Goal: Task Accomplishment & Management: Complete application form

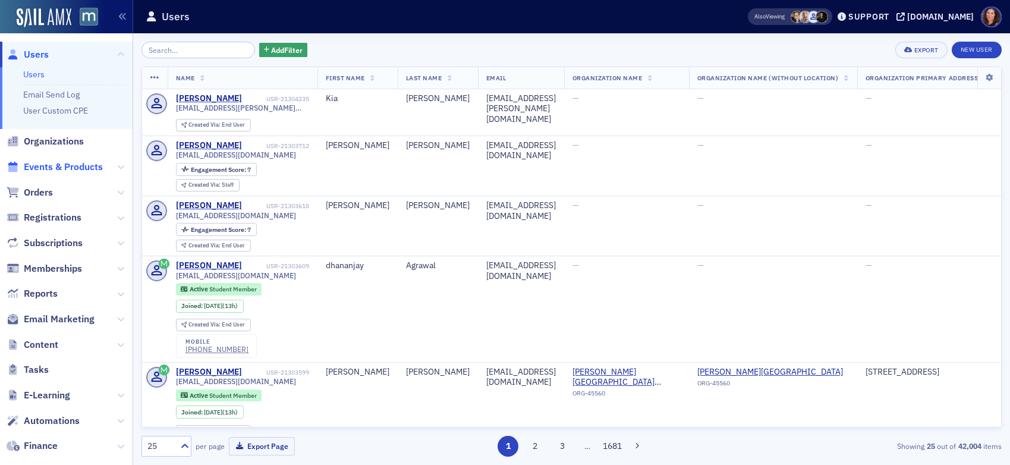
click at [60, 162] on span "Events & Products" at bounding box center [63, 167] width 79 height 13
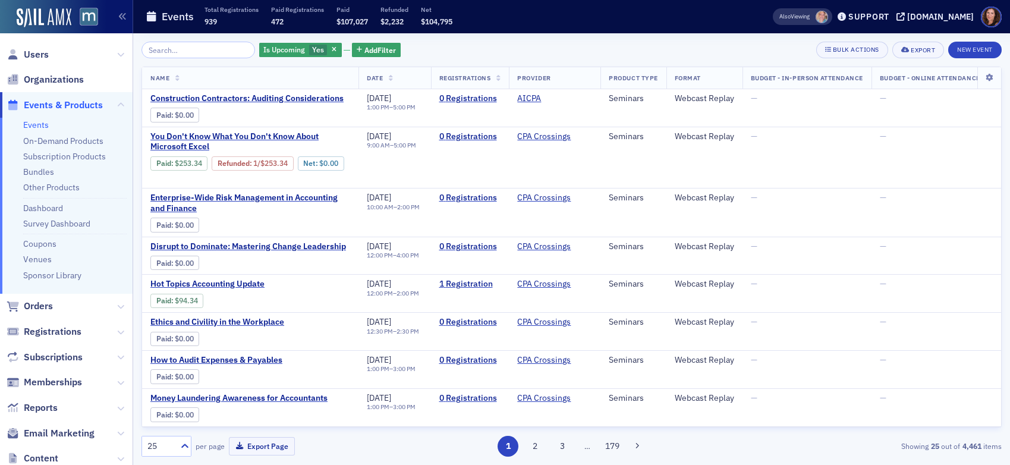
click at [209, 48] on input "search" at bounding box center [199, 50] width 114 height 17
type input "[URL][DOMAIN_NAME]"
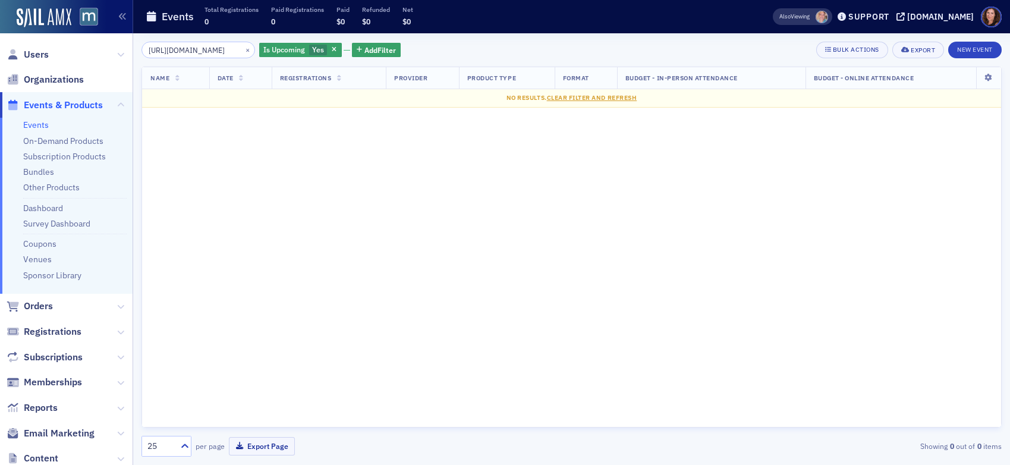
click at [205, 49] on input "[URL][DOMAIN_NAME]" at bounding box center [199, 50] width 114 height 17
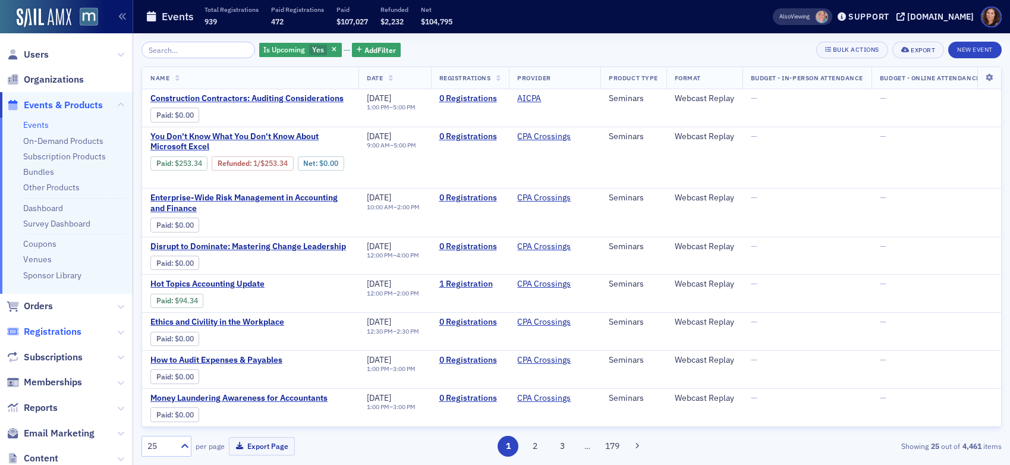
click at [57, 334] on span "Registrations" at bounding box center [53, 331] width 58 height 13
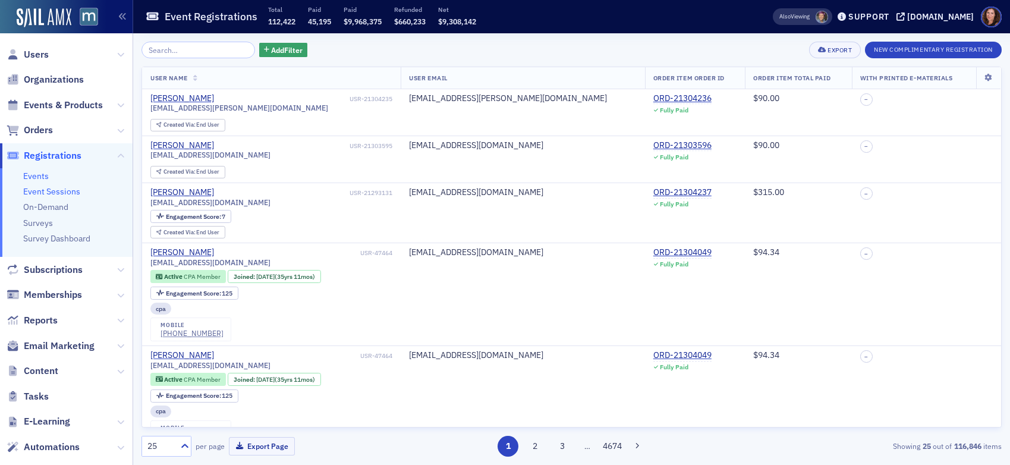
click at [49, 188] on link "Event Sessions" at bounding box center [51, 191] width 57 height 11
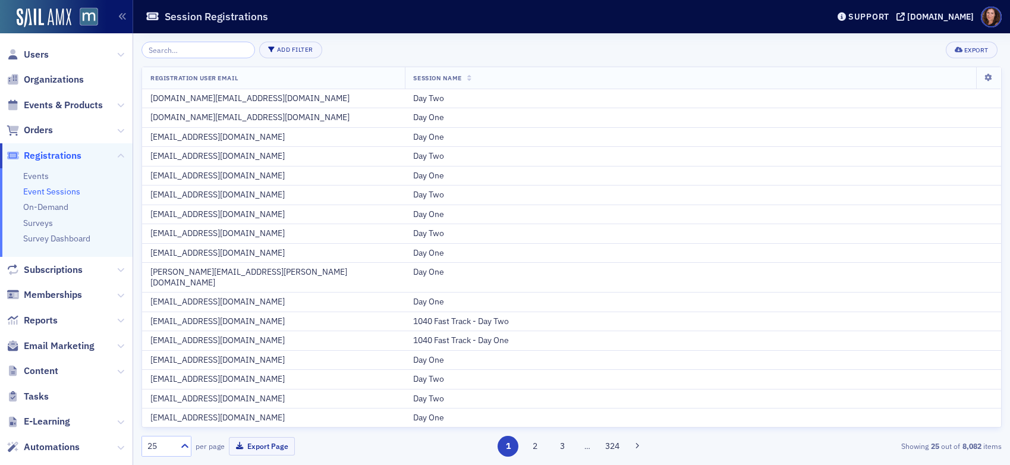
click at [175, 48] on input "search" at bounding box center [199, 50] width 114 height 17
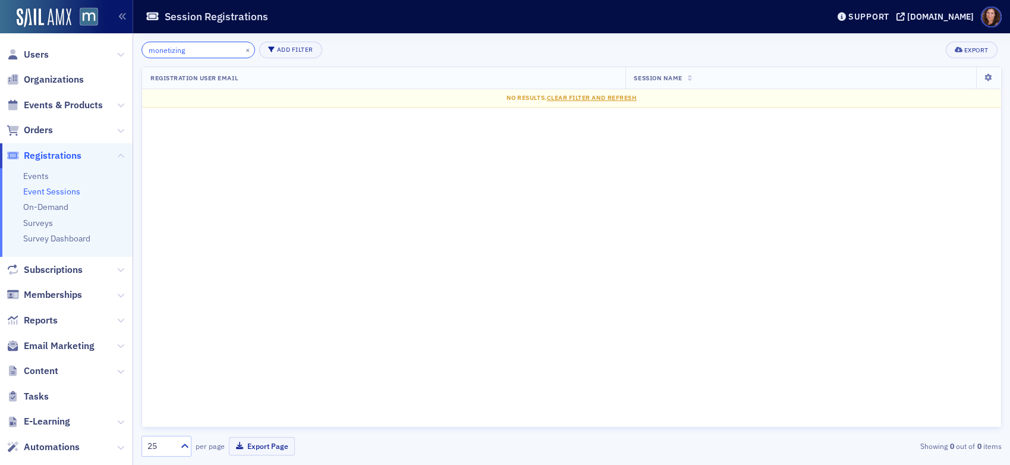
click at [172, 51] on input "monetizing" at bounding box center [199, 50] width 114 height 17
paste input "Monetizing Clean Energy Credits from the Inflation Reductio"
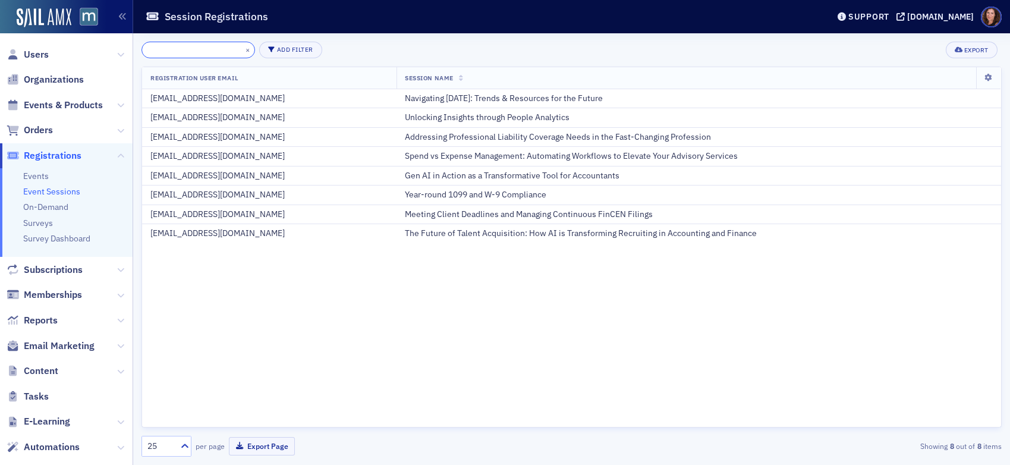
type input "Monetizing Clean Energy Credits from the Inflation Reductio"
click at [45, 188] on link "Event Sessions" at bounding box center [51, 191] width 57 height 11
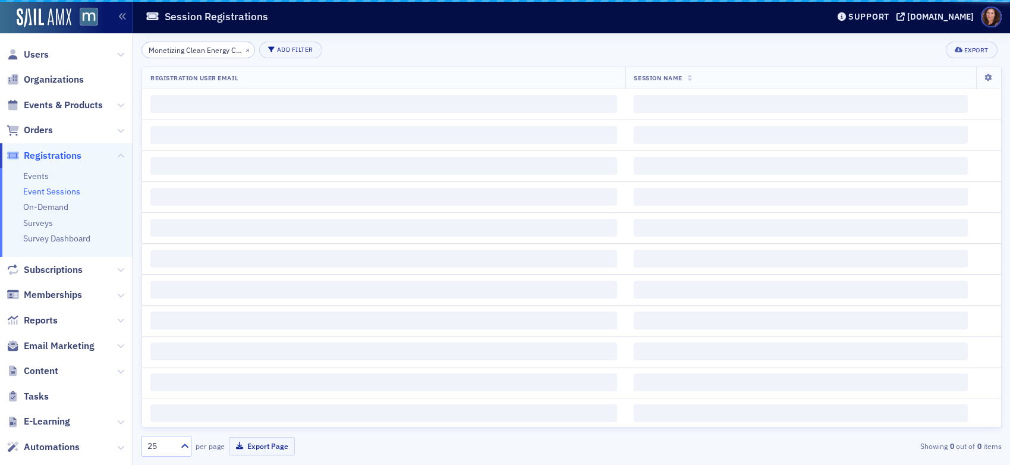
scroll to position [0, 117]
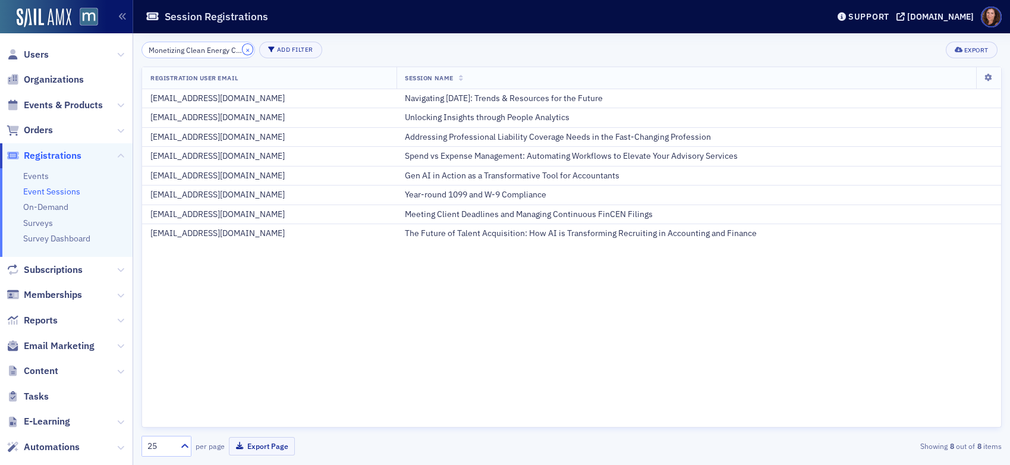
click at [243, 50] on button "×" at bounding box center [248, 49] width 11 height 11
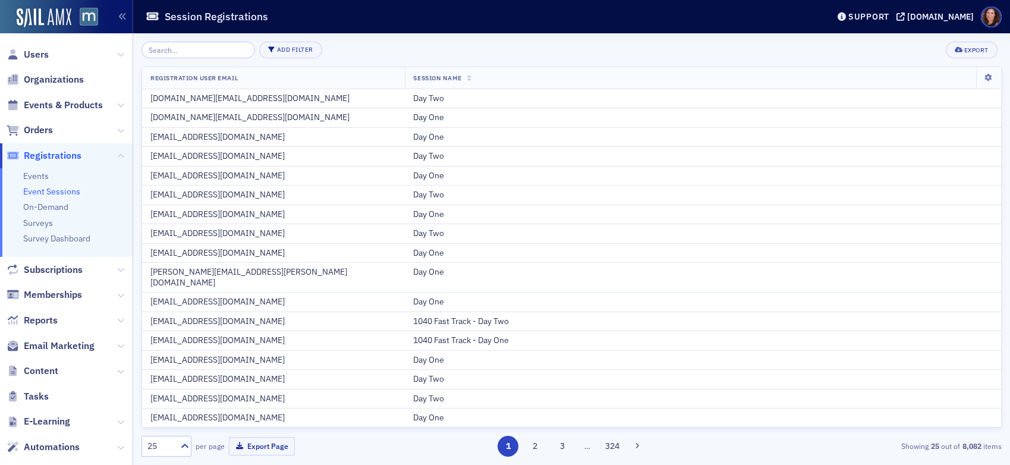
click at [42, 192] on link "Event Sessions" at bounding box center [51, 191] width 57 height 11
click at [61, 107] on span "Events & Products" at bounding box center [63, 105] width 79 height 13
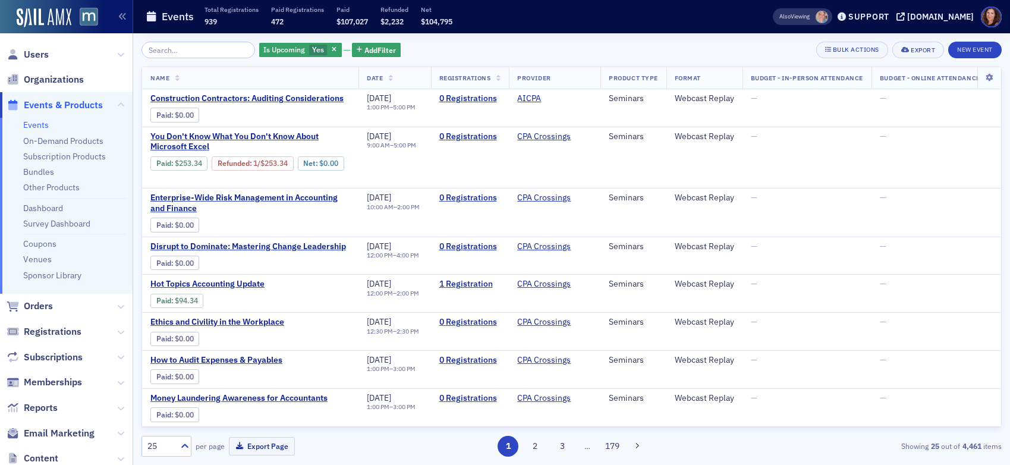
click at [204, 48] on input "search" at bounding box center [199, 50] width 114 height 17
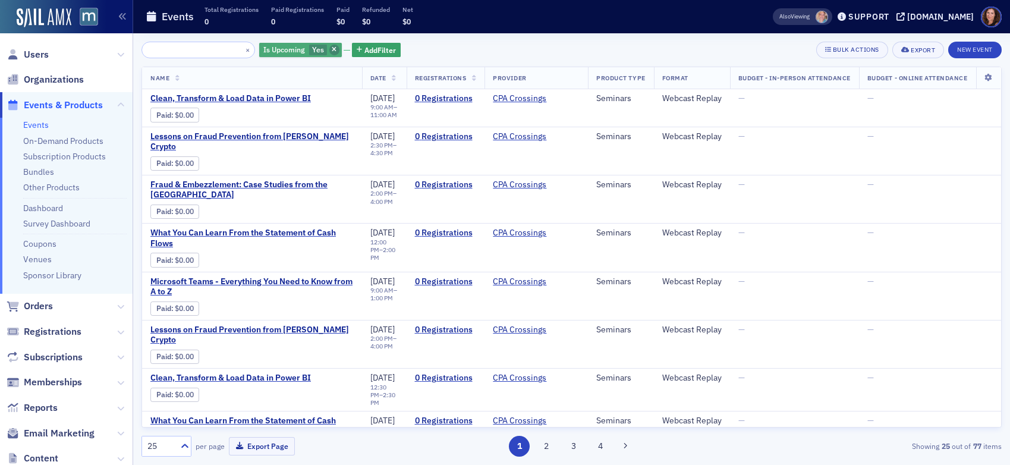
type input "Monetizing Clean Energy Credits from the Inflation Reductio"
click at [332, 49] on icon "button" at bounding box center [334, 50] width 5 height 7
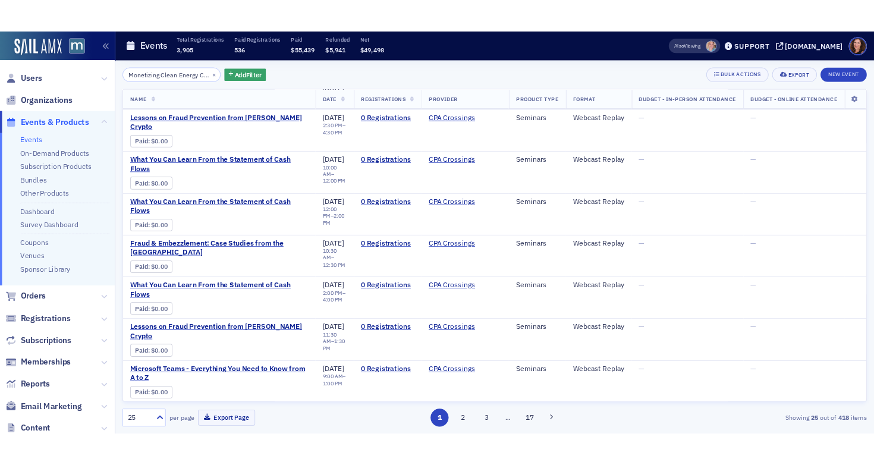
scroll to position [838, 0]
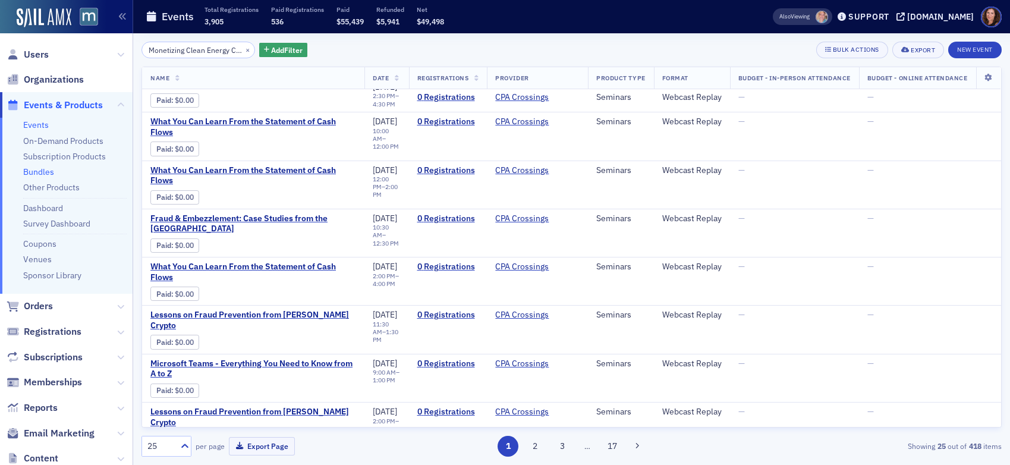
click at [42, 172] on link "Bundles" at bounding box center [38, 171] width 31 height 11
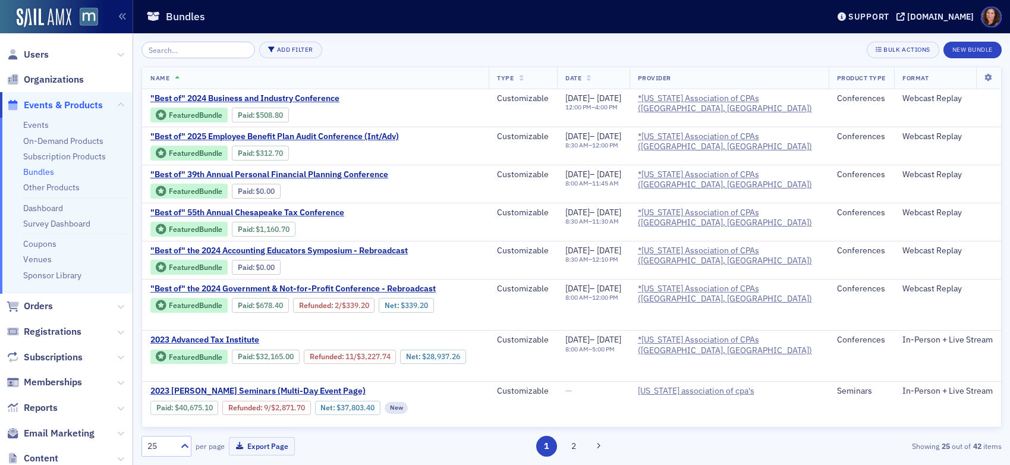
click at [205, 49] on input "search" at bounding box center [199, 50] width 114 height 17
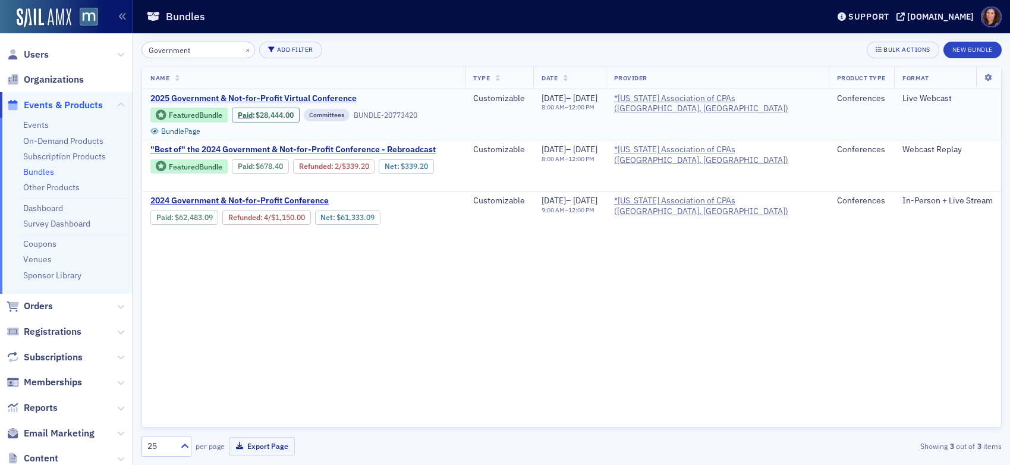
type input "Government"
click at [215, 96] on span "2025 Government & Not-for-Profit Virtual Conference" at bounding box center [253, 98] width 206 height 11
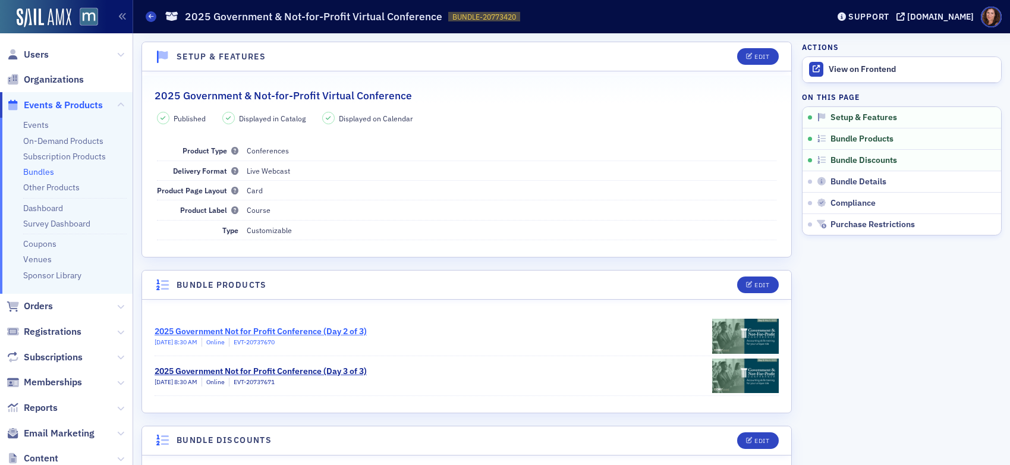
click at [272, 329] on div "2025 Government Not for Profit Conference (Day 2 of 3)" at bounding box center [261, 331] width 212 height 12
click at [242, 371] on div "2025 Government Not for Profit Conference (Day 3 of 3)" at bounding box center [261, 371] width 212 height 12
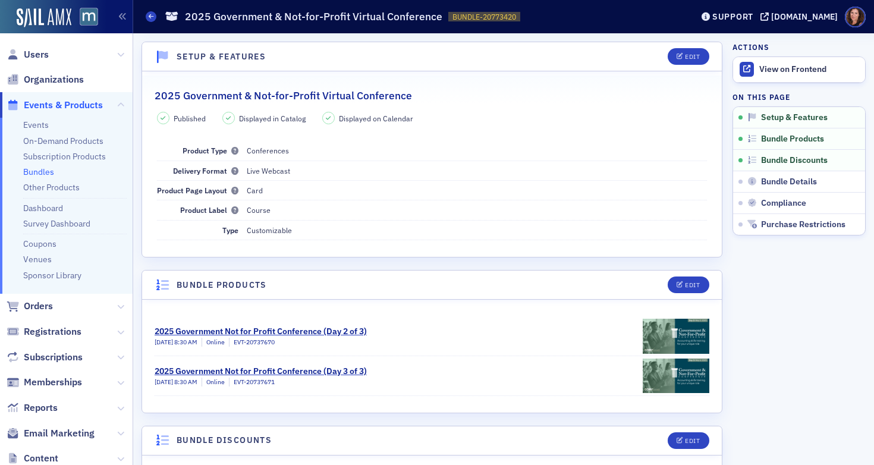
click at [42, 166] on ul "Events On-Demand Products Subscription Products Bundles Other Products Dashboar…" at bounding box center [66, 206] width 133 height 176
click at [42, 172] on link "Bundles" at bounding box center [38, 171] width 31 height 11
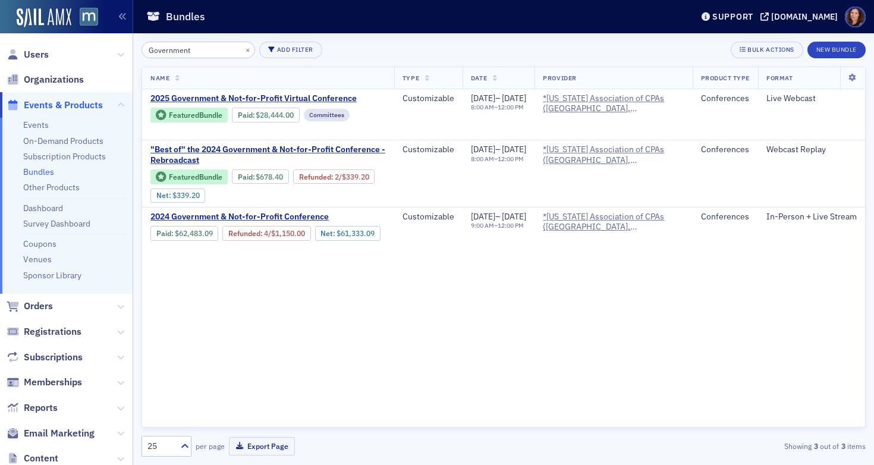
click at [171, 55] on input "Government" at bounding box center [199, 50] width 114 height 17
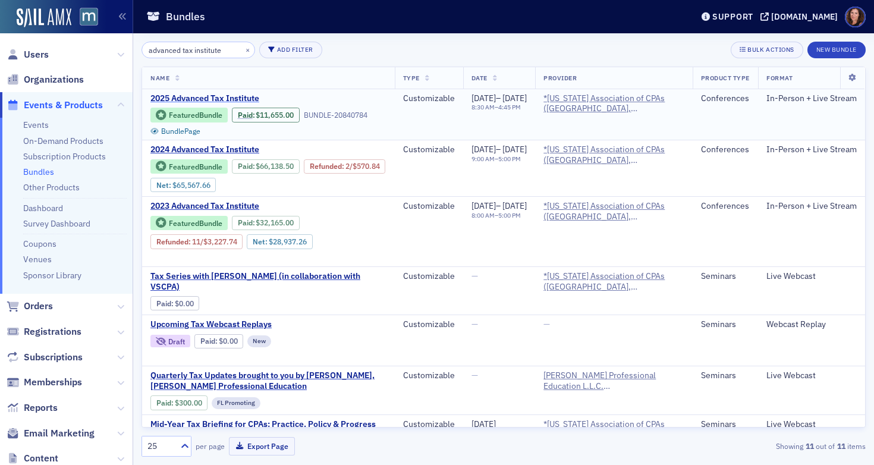
type input "advanced tax institute"
click at [203, 95] on span "2025 Advanced Tax Institute" at bounding box center [250, 98] width 200 height 11
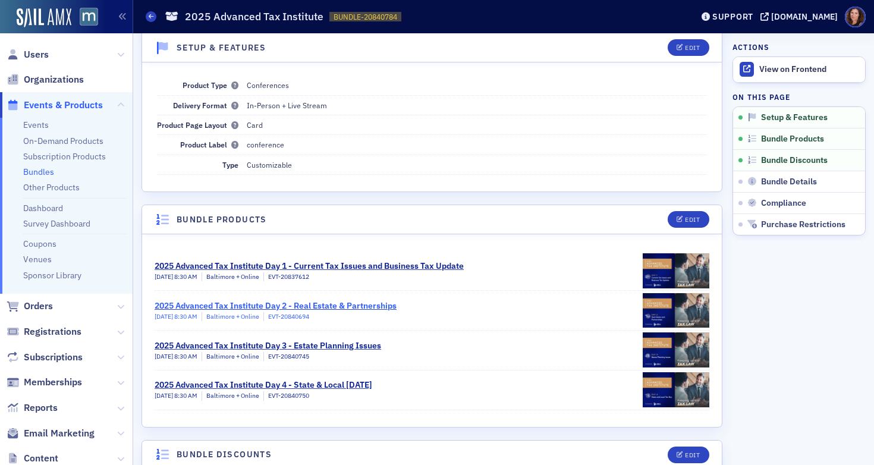
scroll to position [70, 0]
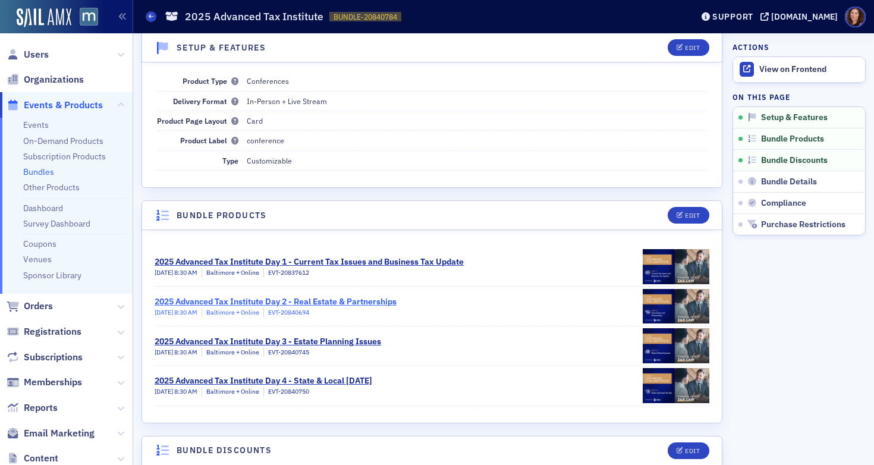
click at [349, 301] on div "2025 Advanced Tax Institute Day 2 - Real Estate & Partnerships" at bounding box center [276, 301] width 242 height 12
click at [335, 301] on div "2025 Advanced Tax Institute Day 2 - Real Estate & Partnerships" at bounding box center [276, 301] width 242 height 12
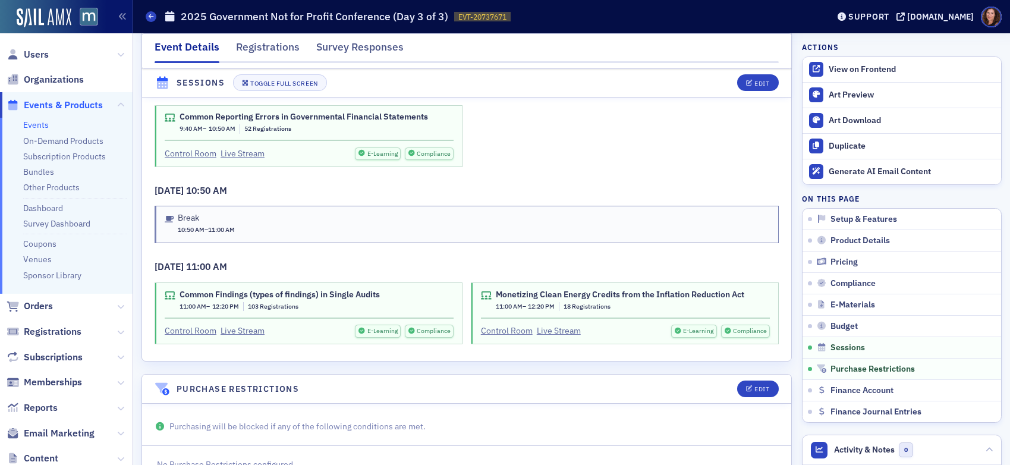
scroll to position [2415, 0]
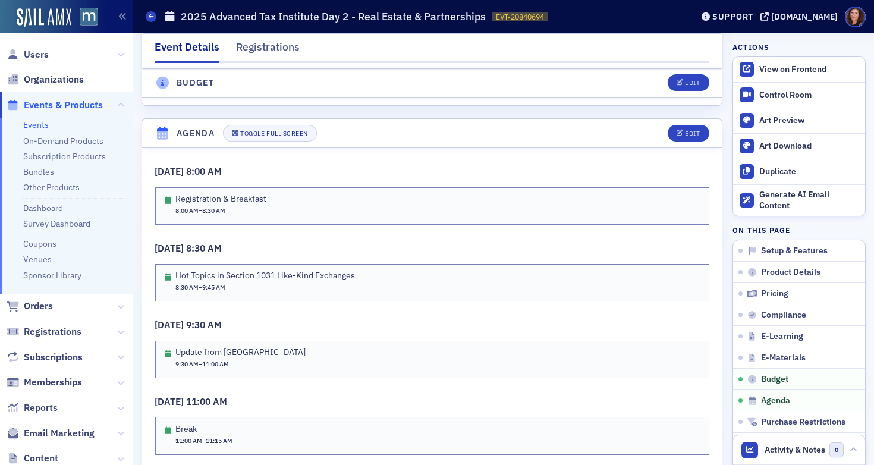
scroll to position [2018, 0]
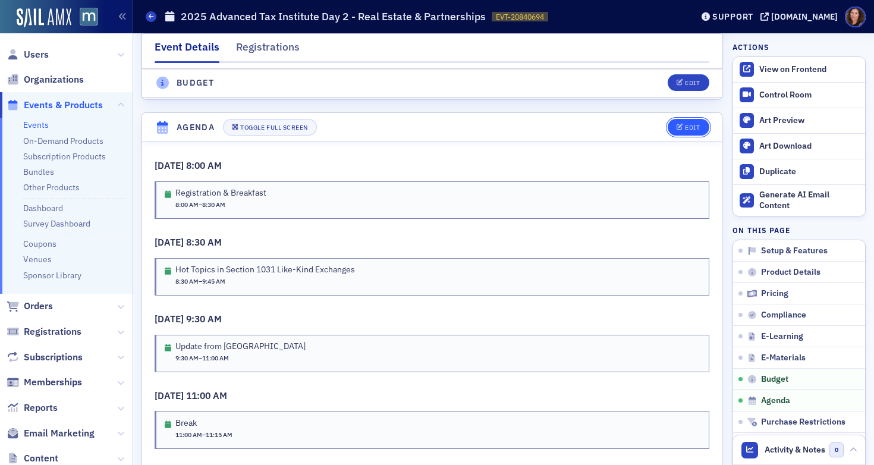
click at [685, 131] on div "Edit" at bounding box center [692, 127] width 15 height 7
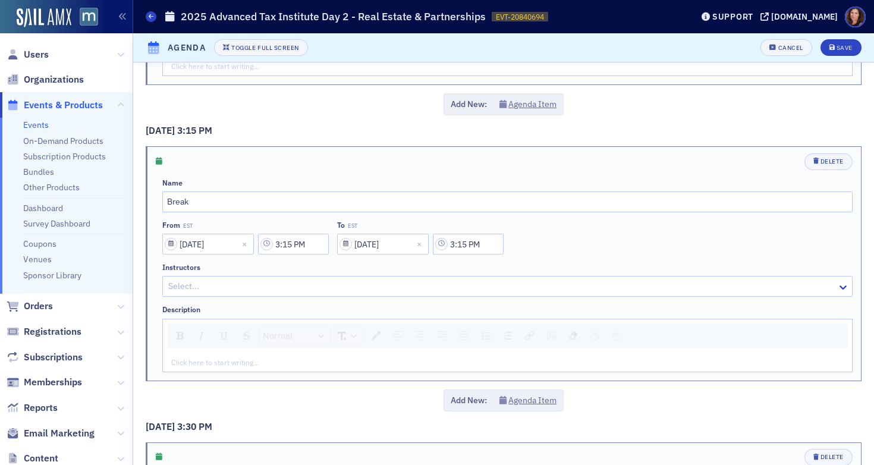
scroll to position [2593, 0]
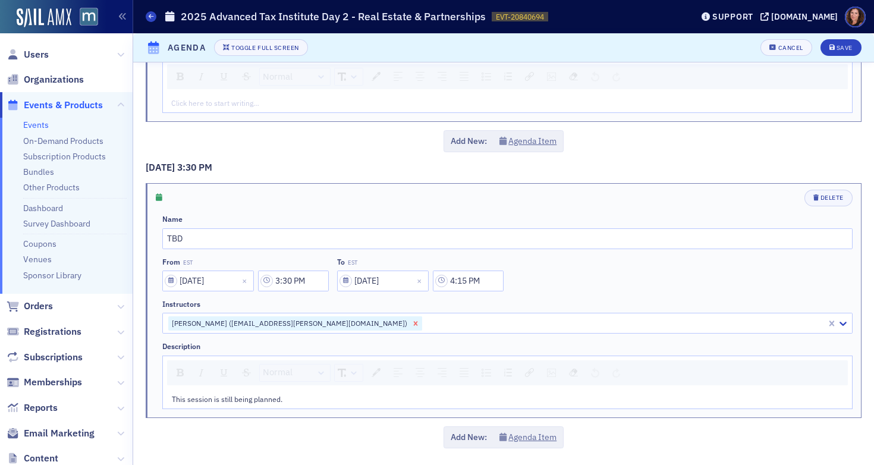
click at [411, 322] on icon "Remove Norman Lencz (nlencz@venable.com)" at bounding box center [415, 323] width 8 height 8
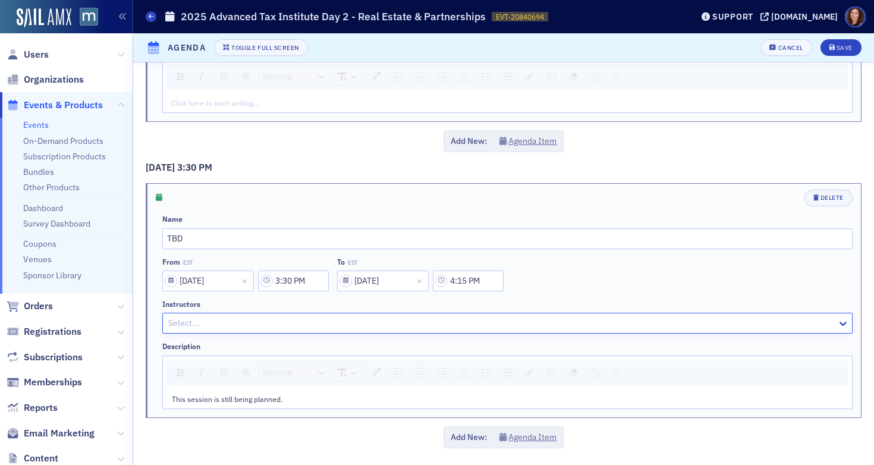
click at [300, 319] on div at bounding box center [501, 323] width 669 height 15
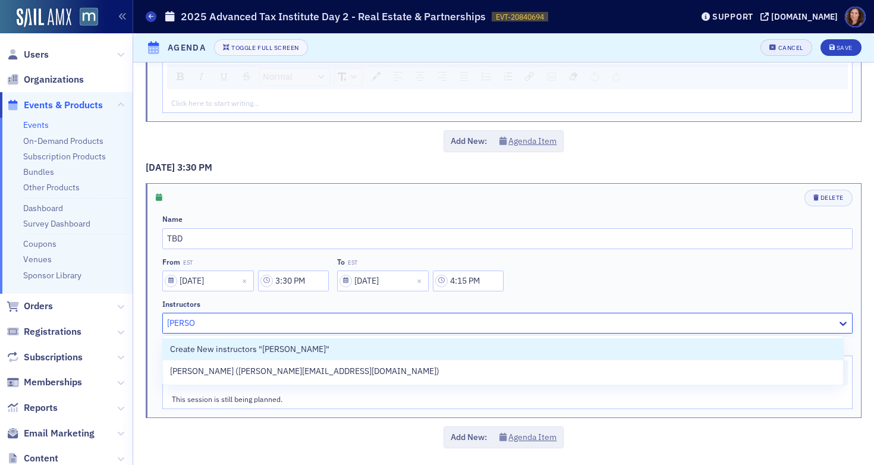
type input "carruth"
click at [779, 47] on div "Cancel" at bounding box center [790, 48] width 25 height 7
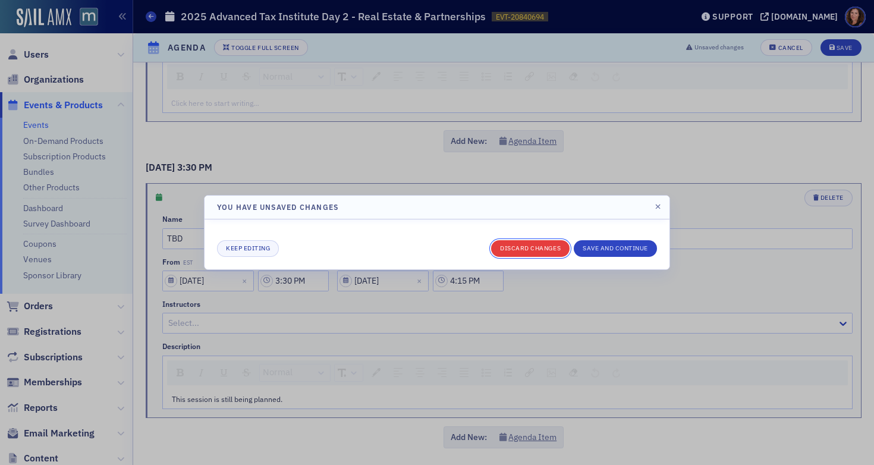
click at [535, 249] on button "Discard changes" at bounding box center [530, 248] width 78 height 17
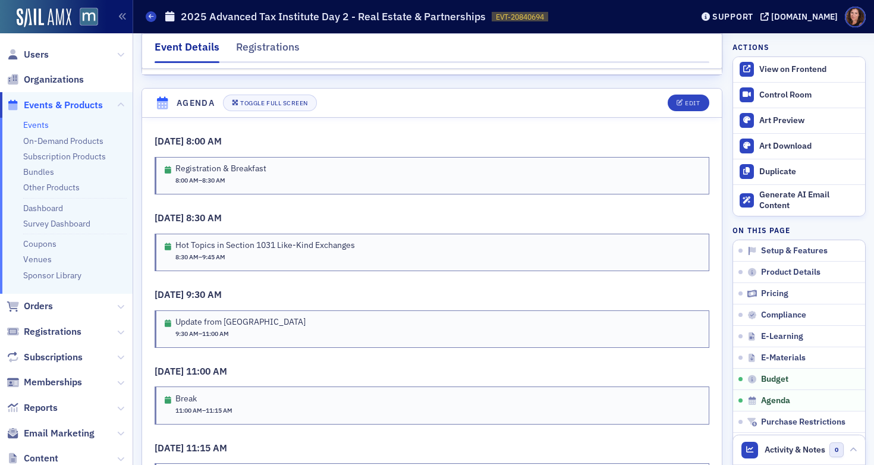
scroll to position [2041, 0]
click at [37, 56] on span "Users" at bounding box center [36, 54] width 25 height 13
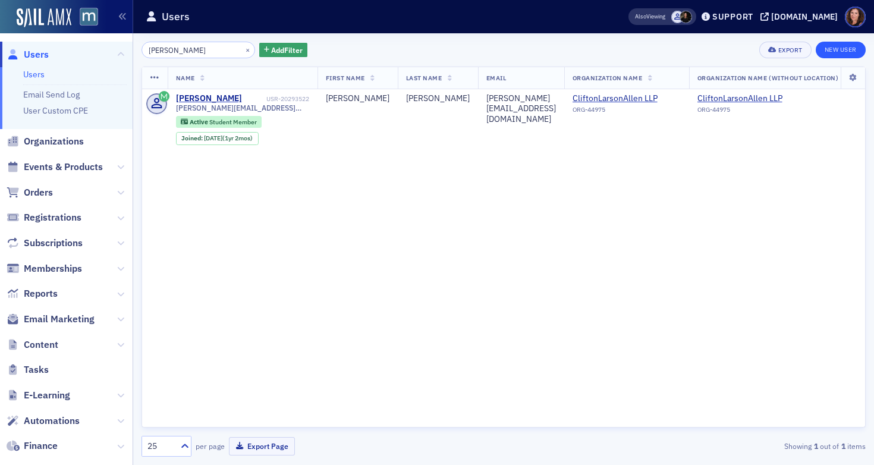
type input "carruth"
click at [845, 49] on link "New User" at bounding box center [841, 50] width 50 height 17
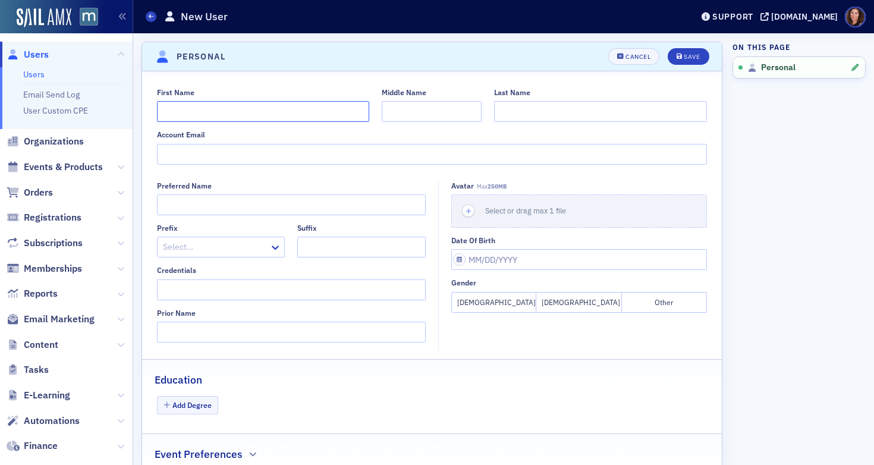
click at [256, 115] on input "First Name" at bounding box center [263, 111] width 213 height 21
type input "Matthew"
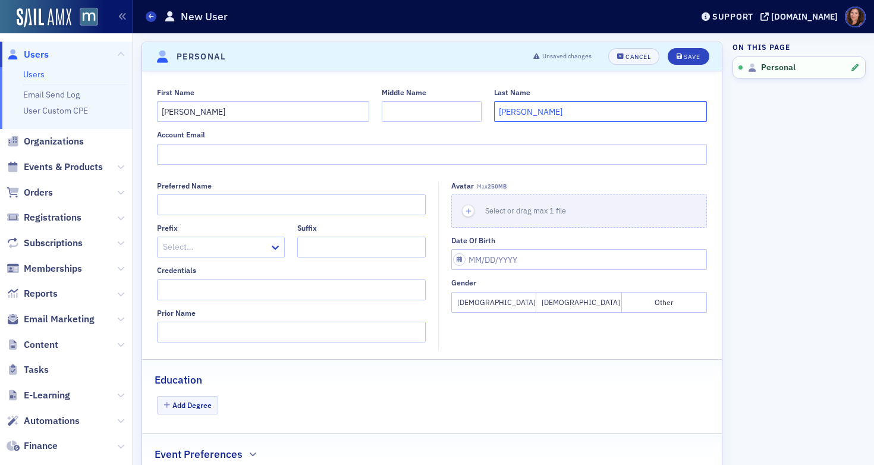
type input "Carruth"
click at [262, 158] on input "Account Email" at bounding box center [432, 154] width 551 height 21
paste input "mjcarruth@Venable.com"
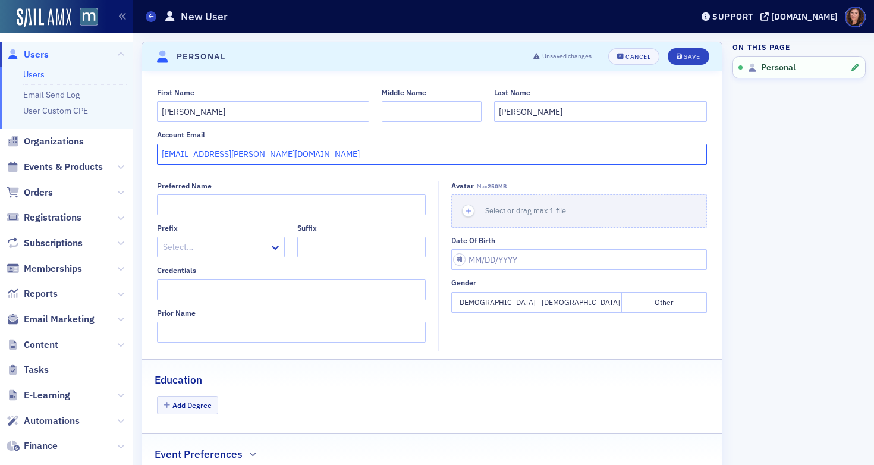
type input "mjcarruth@Venable.com"
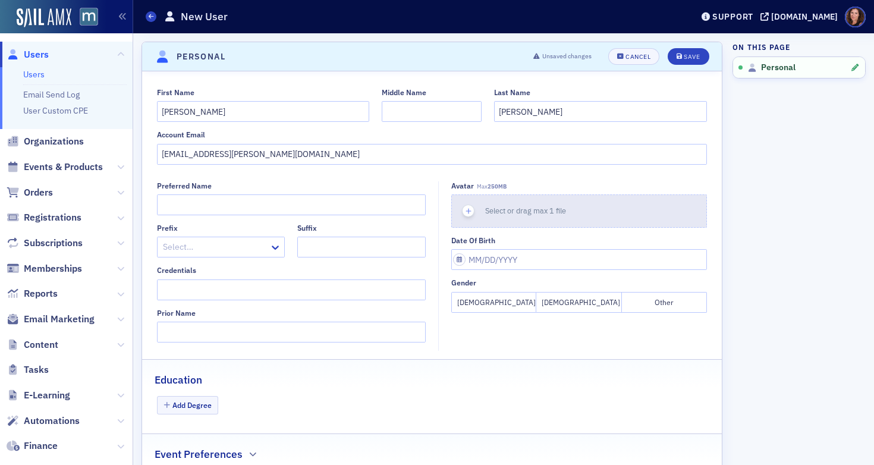
click at [577, 212] on button "Select or drag max 1 file" at bounding box center [579, 210] width 256 height 33
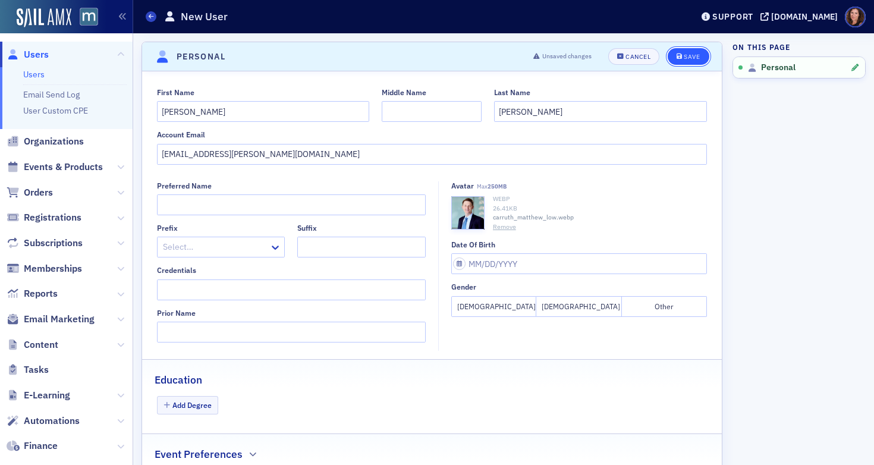
click at [671, 61] on button "Save" at bounding box center [688, 56] width 41 height 17
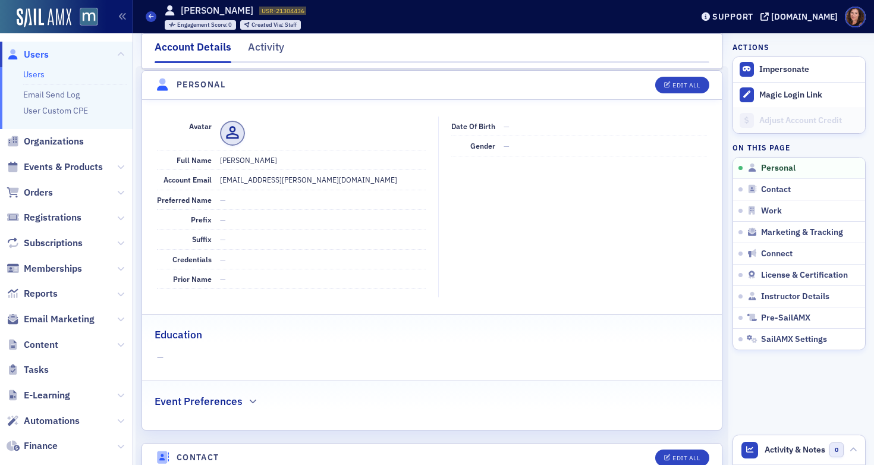
scroll to position [34, 0]
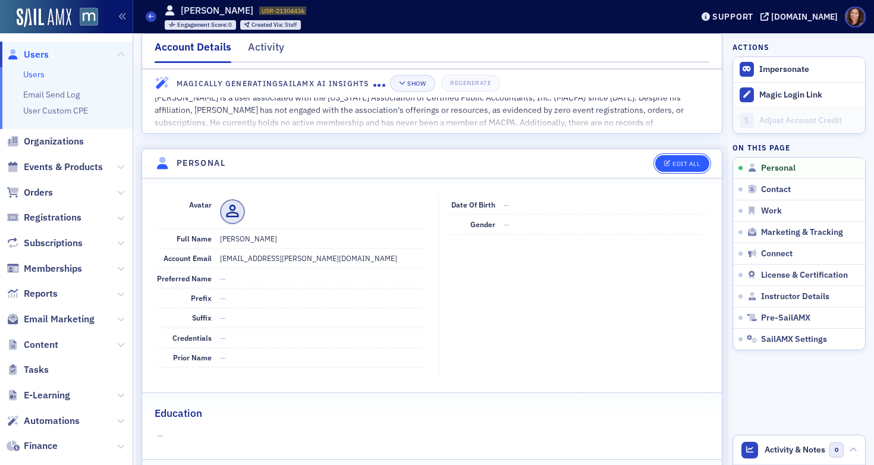
click at [675, 168] on button "Edit All" at bounding box center [682, 163] width 54 height 17
select select "US"
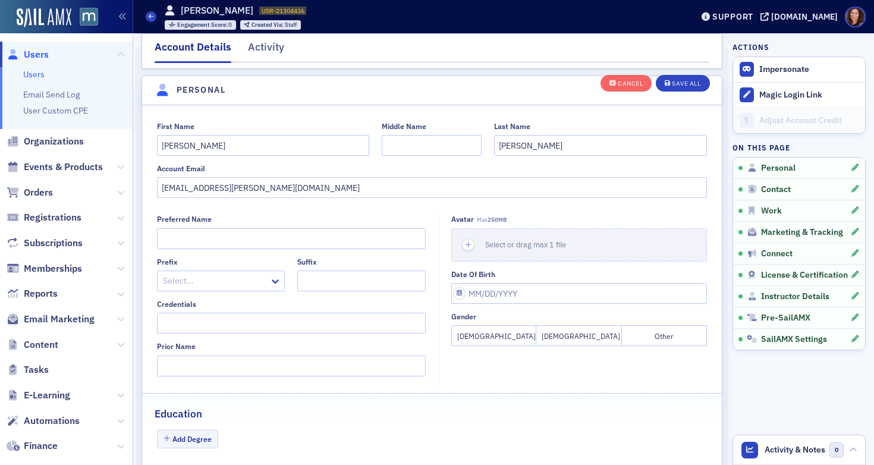
scroll to position [139, 0]
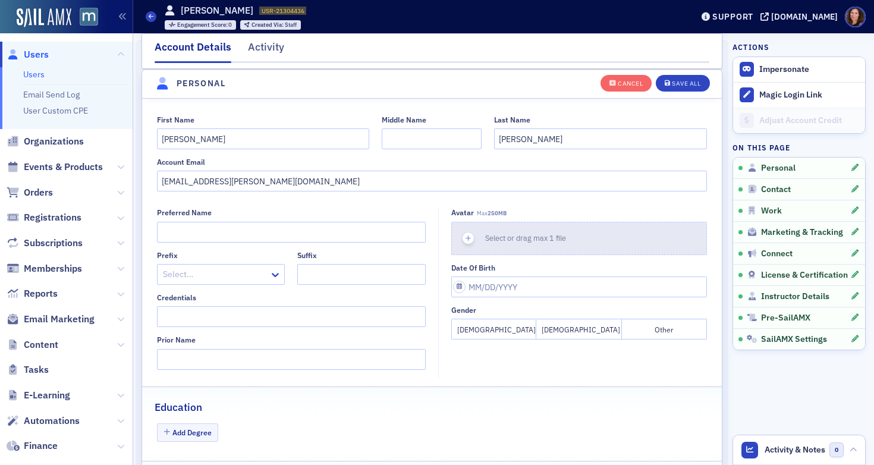
click at [540, 241] on span "Select or drag max 1 file" at bounding box center [525, 238] width 81 height 10
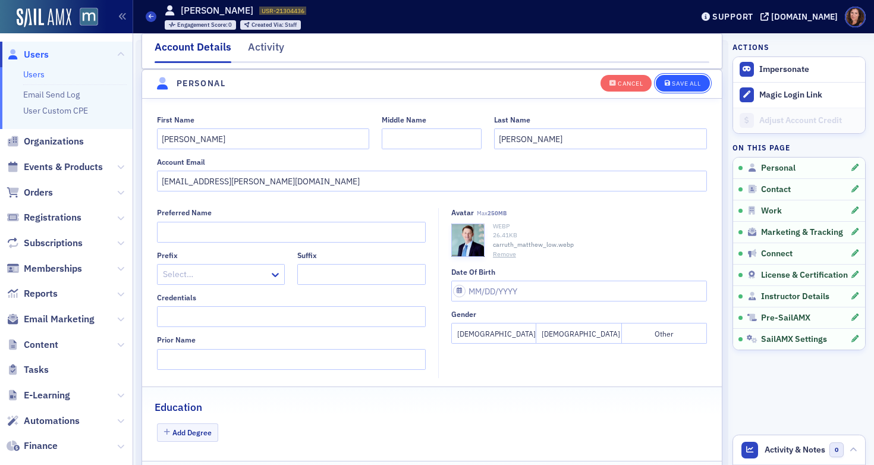
click at [674, 89] on button "Save All" at bounding box center [683, 82] width 54 height 17
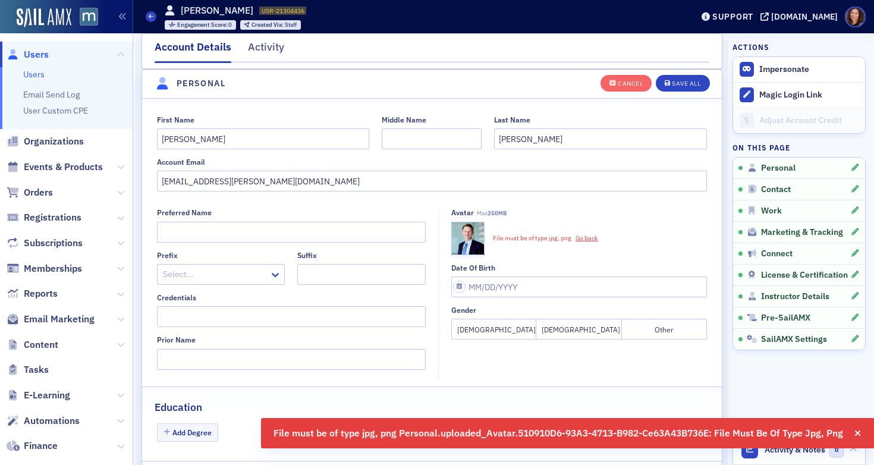
click at [587, 237] on link "Go back" at bounding box center [586, 238] width 31 height 8
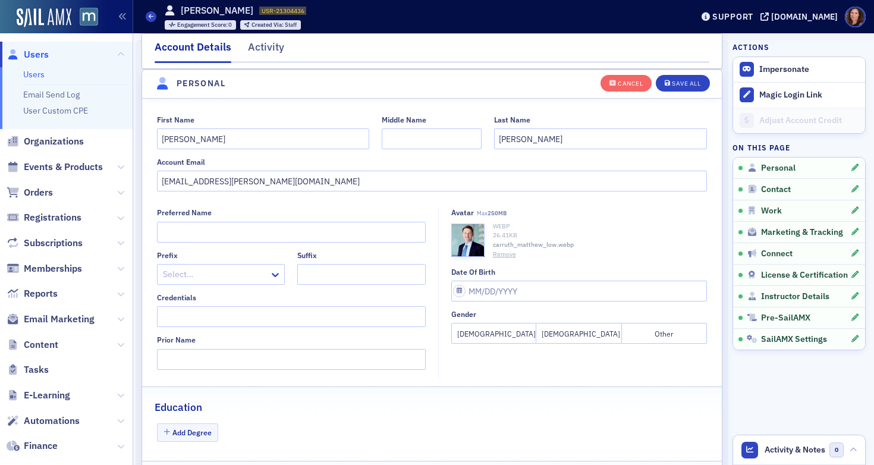
click at [499, 253] on button "Remove" at bounding box center [504, 255] width 23 height 10
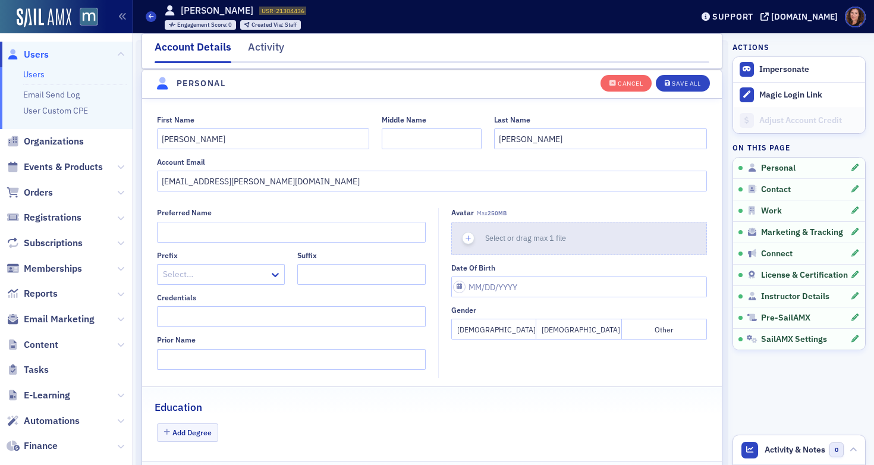
click at [505, 238] on span "Select or drag max 1 file" at bounding box center [525, 238] width 81 height 10
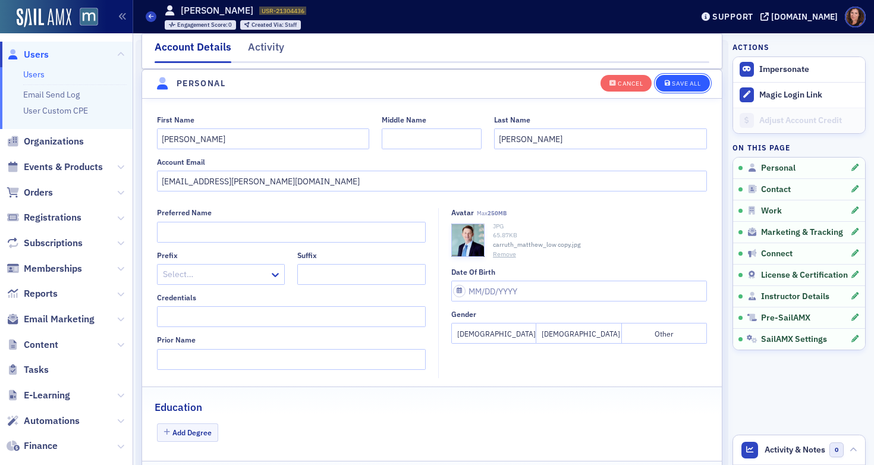
click at [672, 82] on div "Save All" at bounding box center [686, 83] width 29 height 7
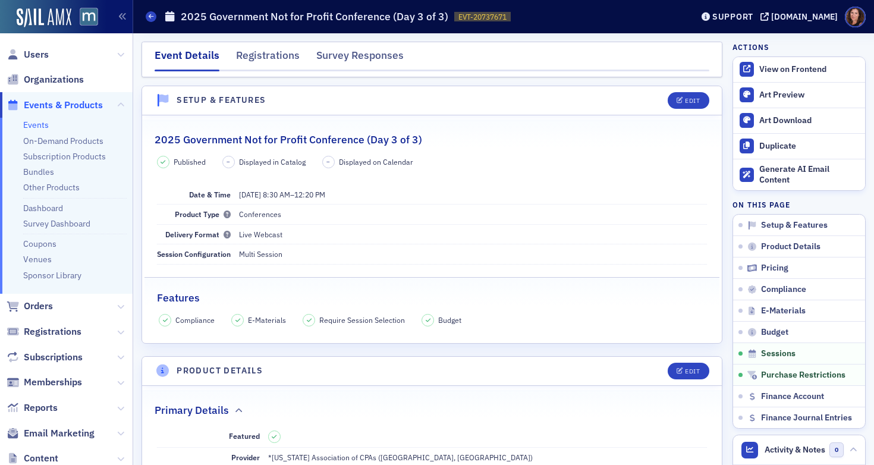
scroll to position [2415, 0]
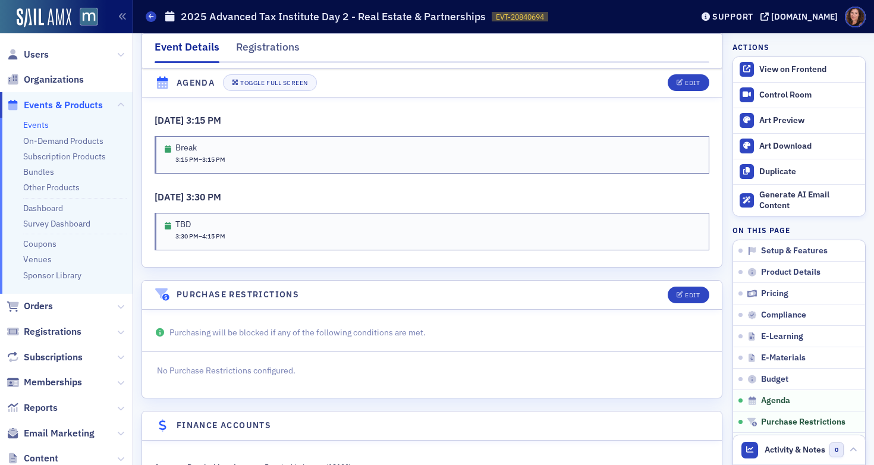
scroll to position [2670, 0]
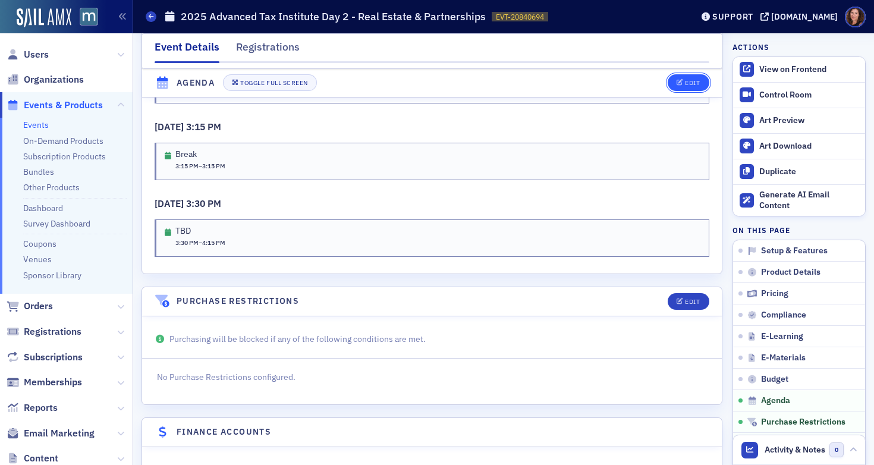
click at [675, 86] on button "Edit" at bounding box center [688, 83] width 41 height 17
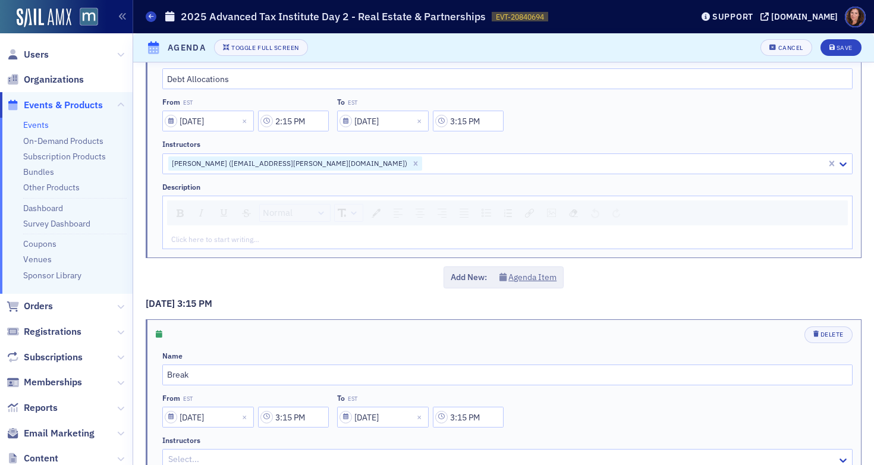
scroll to position [2593, 0]
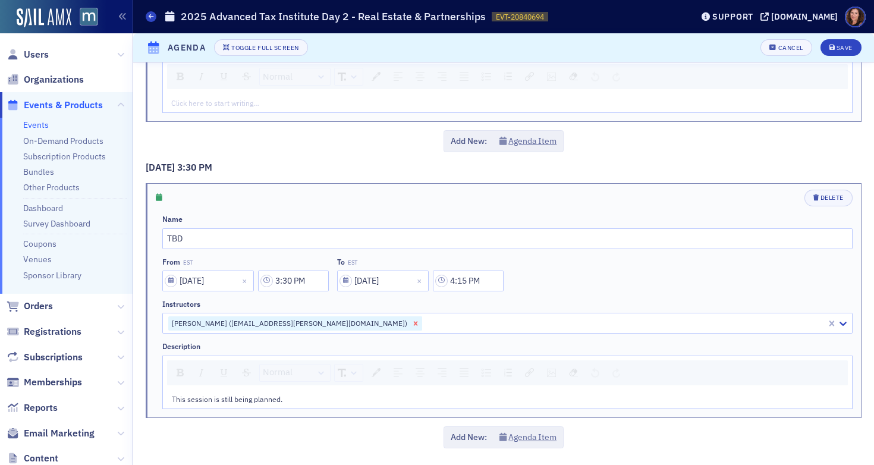
click at [411, 323] on icon "Remove Norman Lencz (nlencz@venable.com)" at bounding box center [415, 323] width 8 height 8
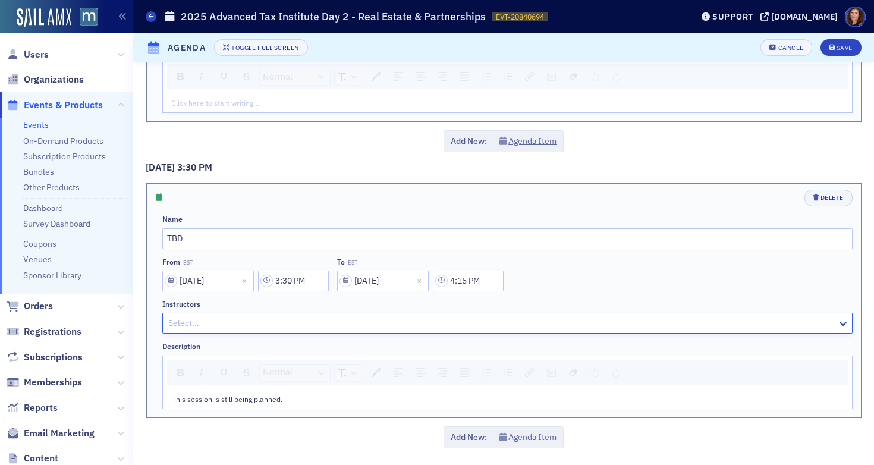
click at [291, 322] on div at bounding box center [501, 323] width 669 height 15
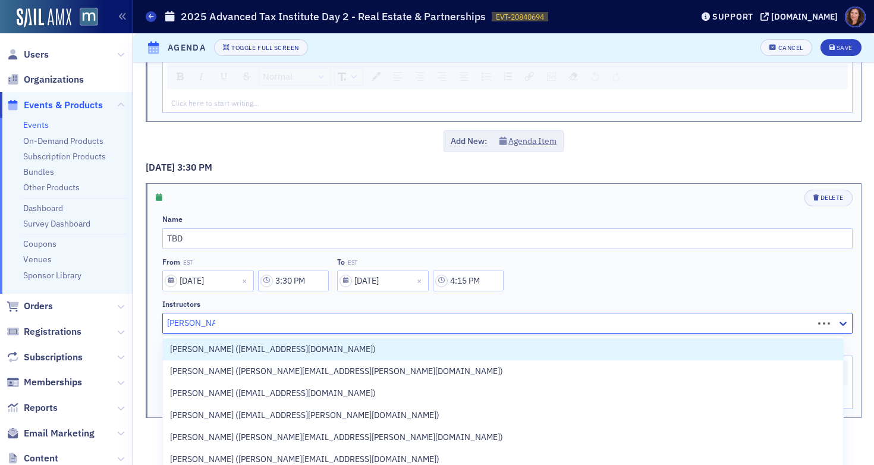
type input "matthew carr"
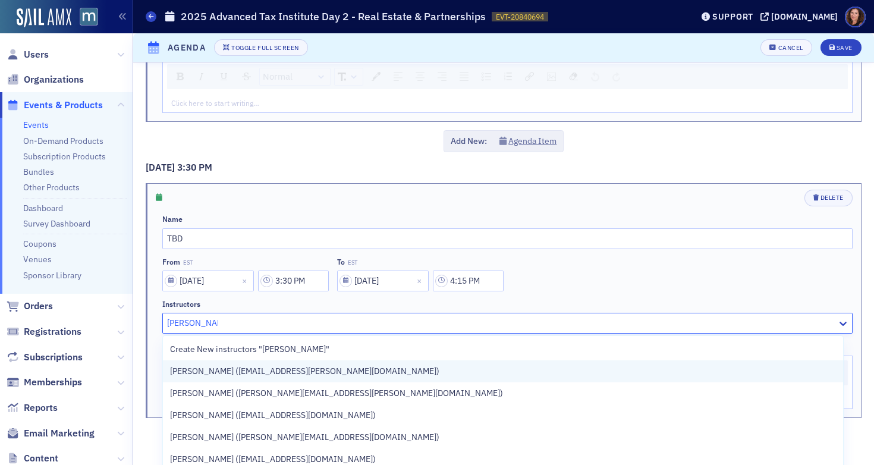
click at [300, 368] on span "Matthew Carruth (mjcarruth@venable.com)" at bounding box center [304, 371] width 269 height 12
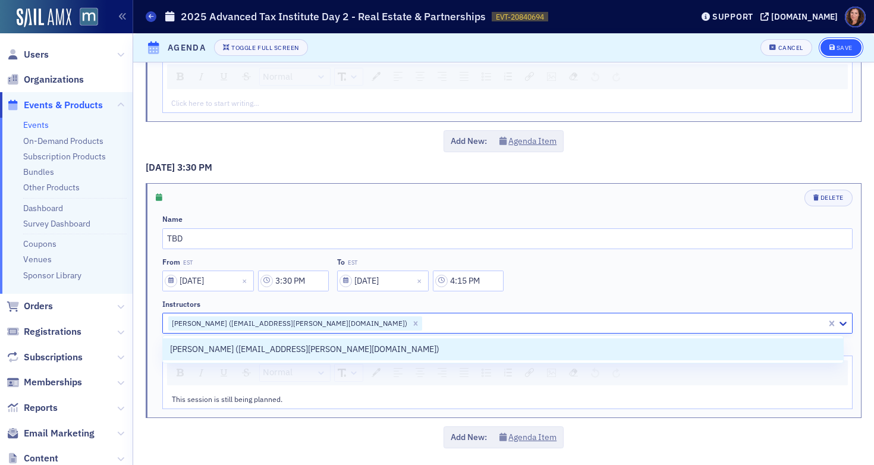
click at [829, 46] on icon "submit" at bounding box center [832, 48] width 6 height 7
